Goal: Contribute content: Contribute content

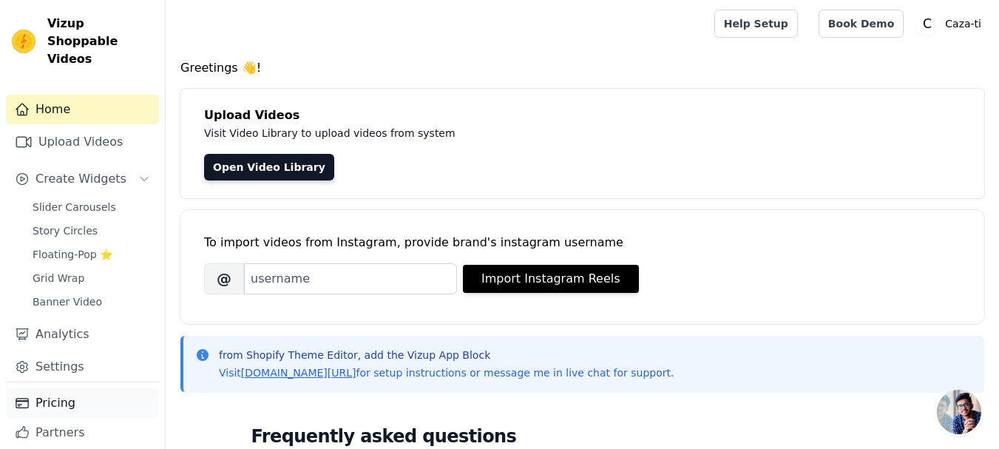
click at [91, 388] on link "Pricing" at bounding box center [82, 403] width 153 height 30
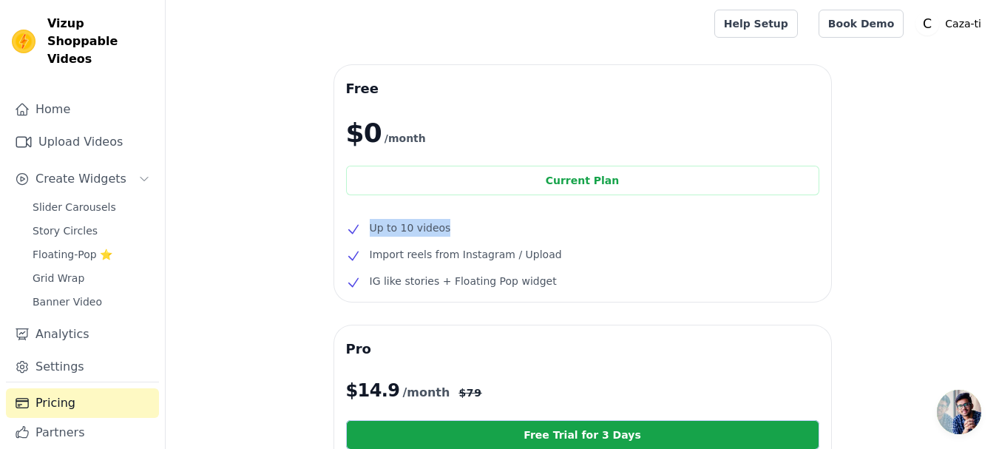
drag, startPoint x: 371, startPoint y: 230, endPoint x: 465, endPoint y: 234, distance: 94.0
click at [465, 234] on li "Up to 10 videos" at bounding box center [582, 228] width 473 height 18
click at [69, 95] on link "Home" at bounding box center [82, 110] width 153 height 30
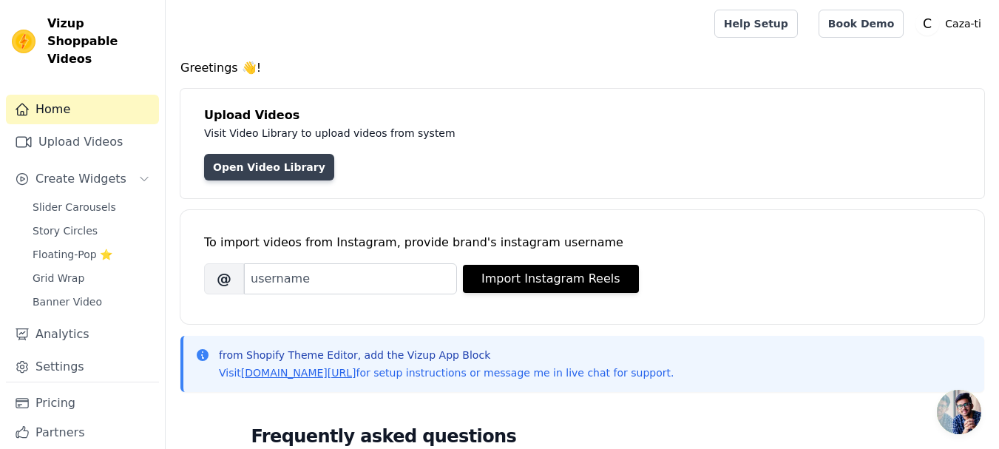
click at [281, 170] on link "Open Video Library" at bounding box center [269, 167] width 130 height 27
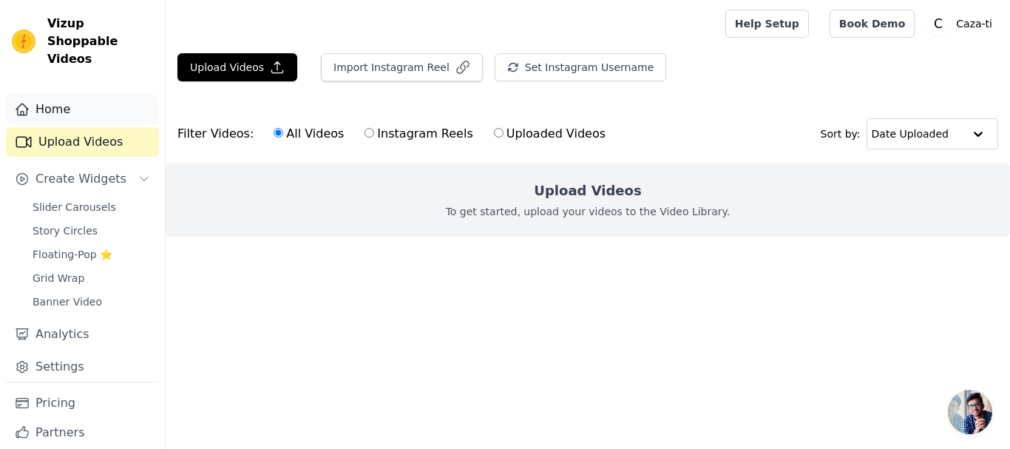
click at [70, 95] on link "Home" at bounding box center [82, 110] width 153 height 30
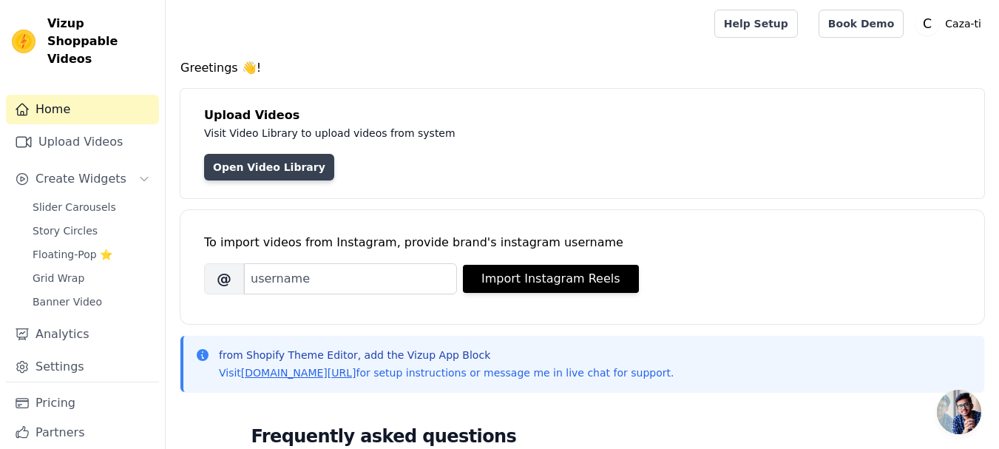
click at [288, 167] on link "Open Video Library" at bounding box center [269, 167] width 130 height 27
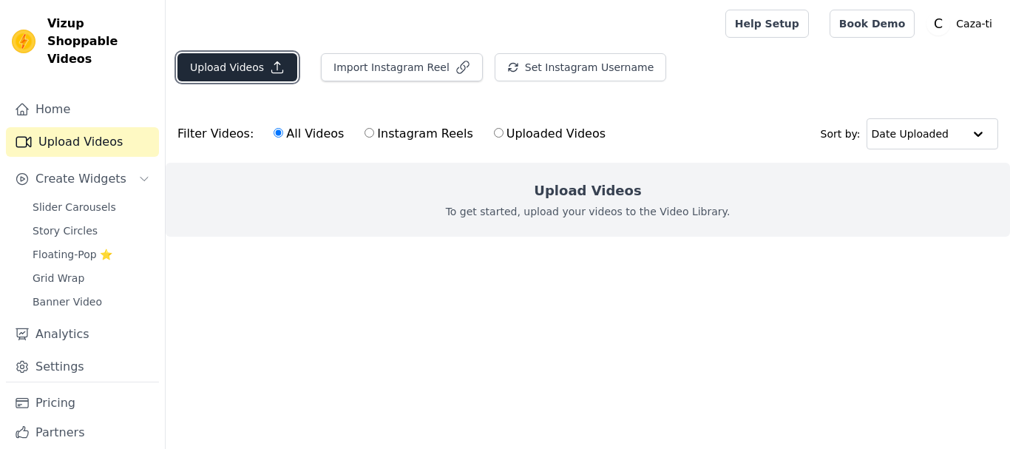
click at [260, 64] on button "Upload Videos" at bounding box center [237, 67] width 120 height 28
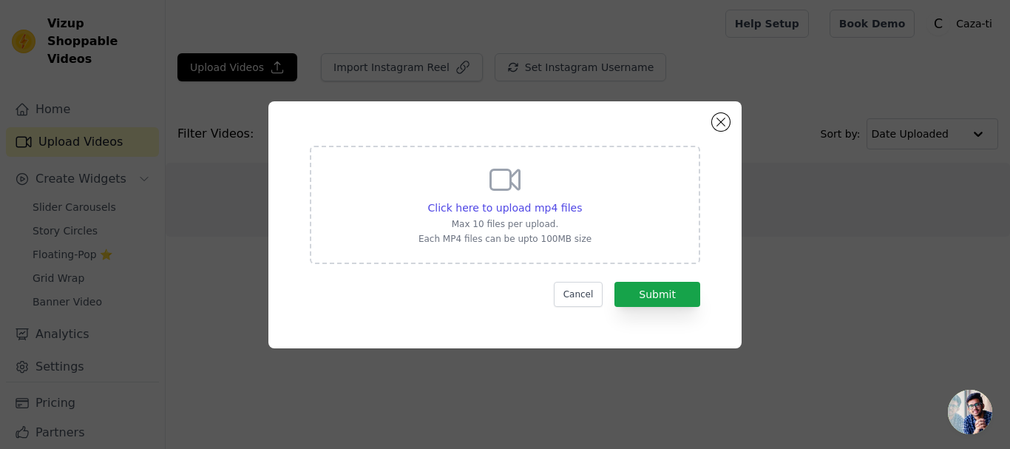
click at [518, 198] on div "Click here to upload mp4 files Max 10 files per upload. Each MP4 files can be u…" at bounding box center [504, 203] width 173 height 83
click at [581, 200] on input "Click here to upload mp4 files Max 10 files per upload. Each MP4 files can be u…" at bounding box center [581, 200] width 1 height 1
type input "C:\fakepath\20250908_110437.mp4"
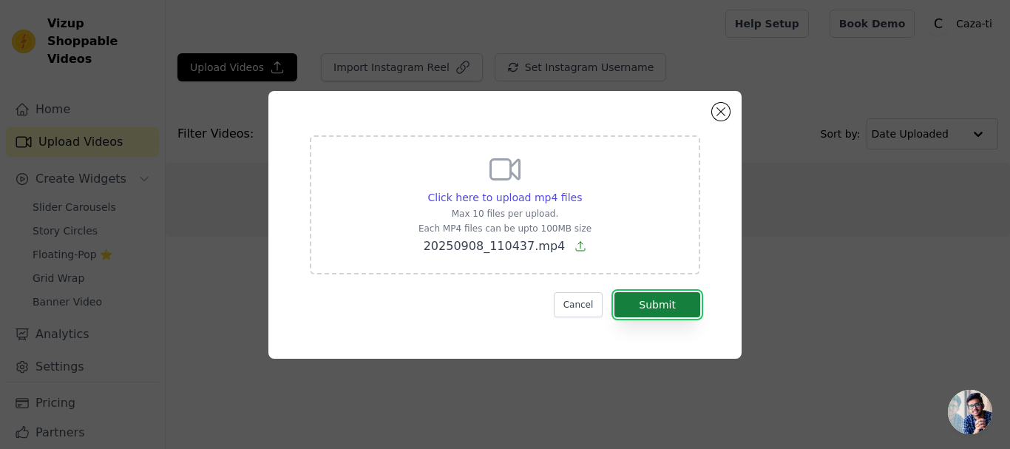
click at [687, 305] on button "Submit" at bounding box center [657, 304] width 86 height 25
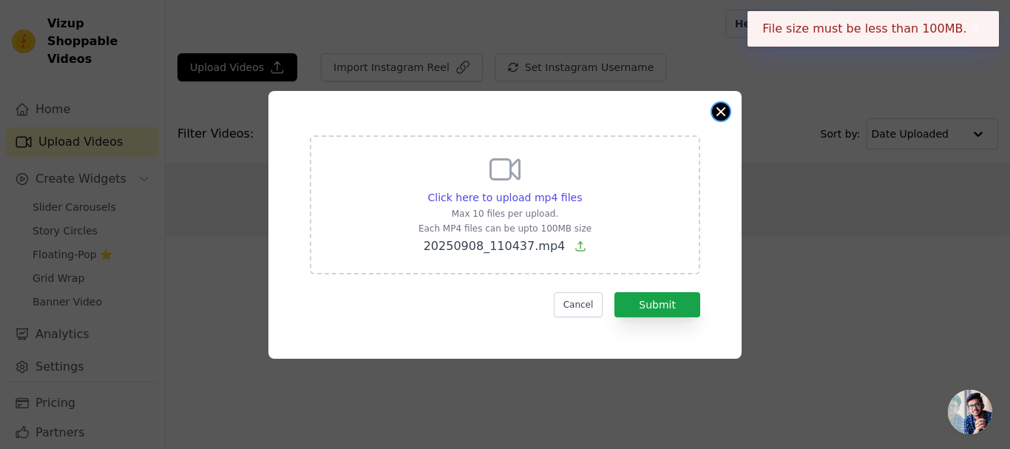
click at [724, 109] on button "Close modal" at bounding box center [721, 112] width 18 height 18
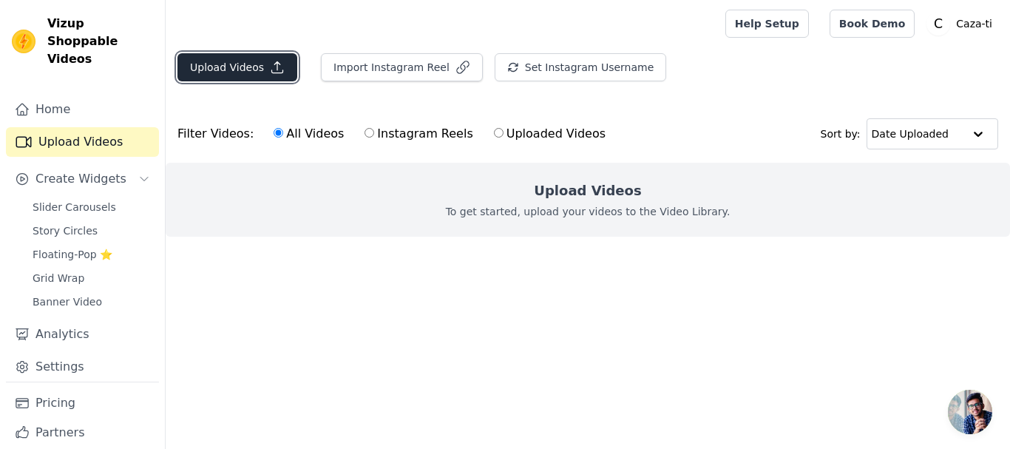
click at [253, 66] on button "Upload Videos" at bounding box center [237, 67] width 120 height 28
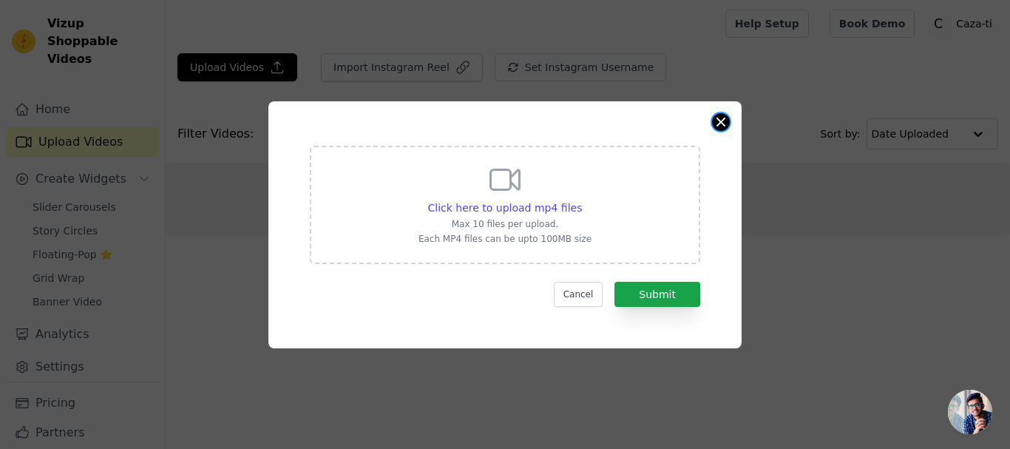
click at [719, 126] on button "Close modal" at bounding box center [721, 122] width 18 height 18
